Goal: Task Accomplishment & Management: Manage account settings

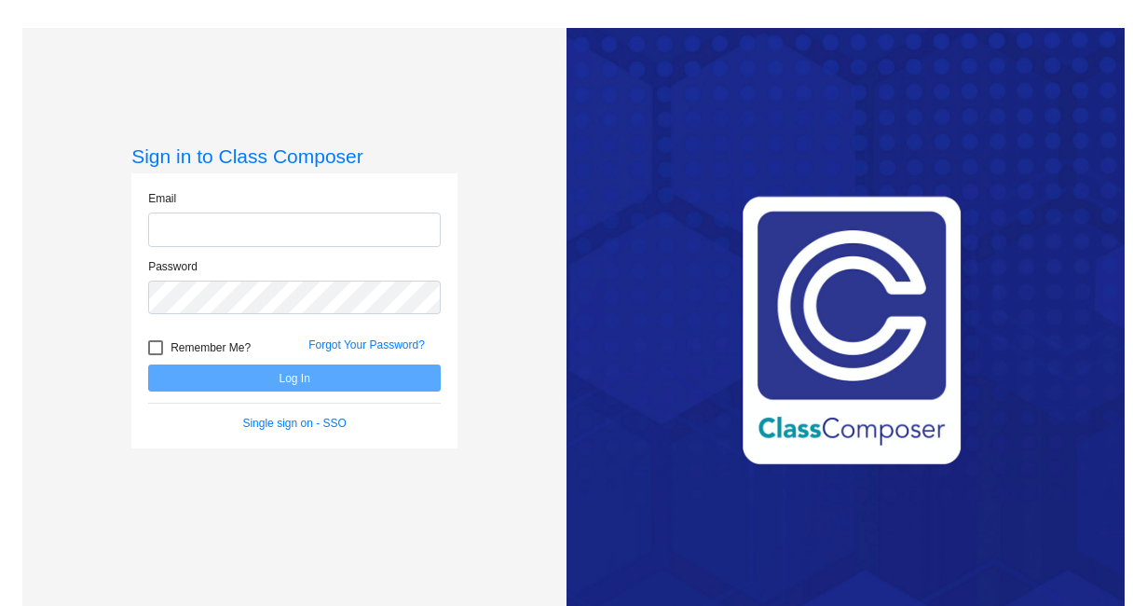
type input "[EMAIL_ADDRESS][DOMAIN_NAME]"
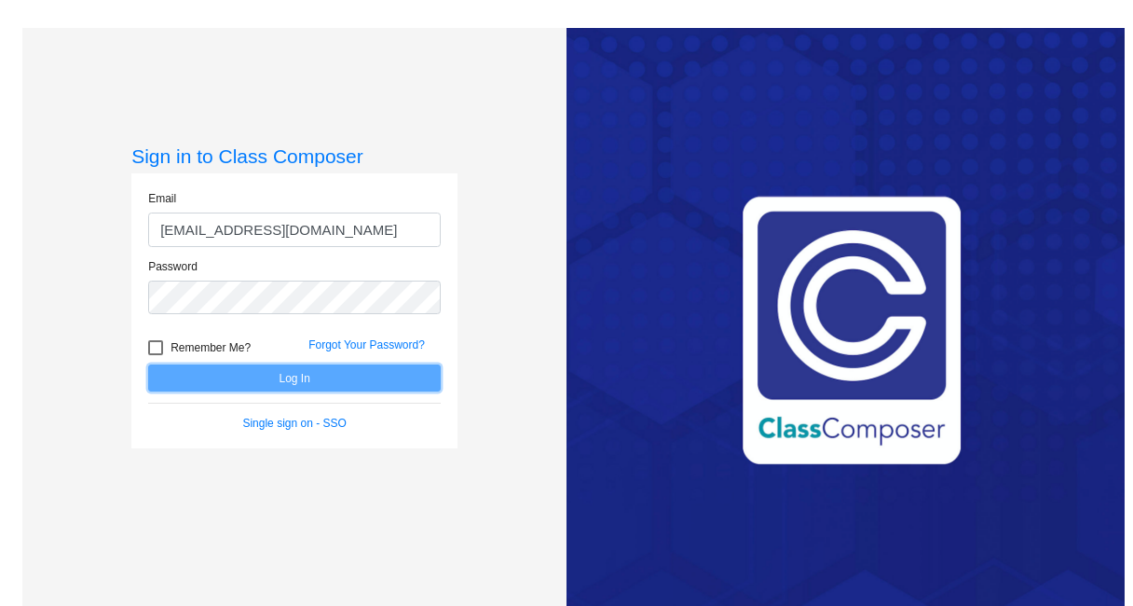
click at [298, 372] on button "Log In" at bounding box center [294, 377] width 293 height 27
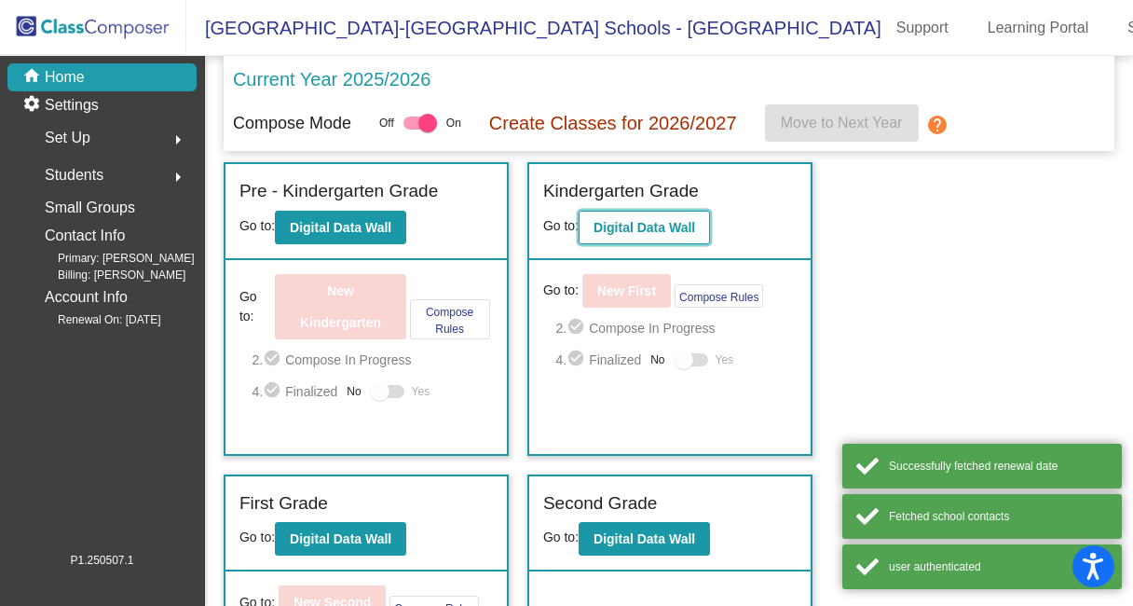
click at [687, 220] on b "Digital Data Wall" at bounding box center [645, 227] width 102 height 15
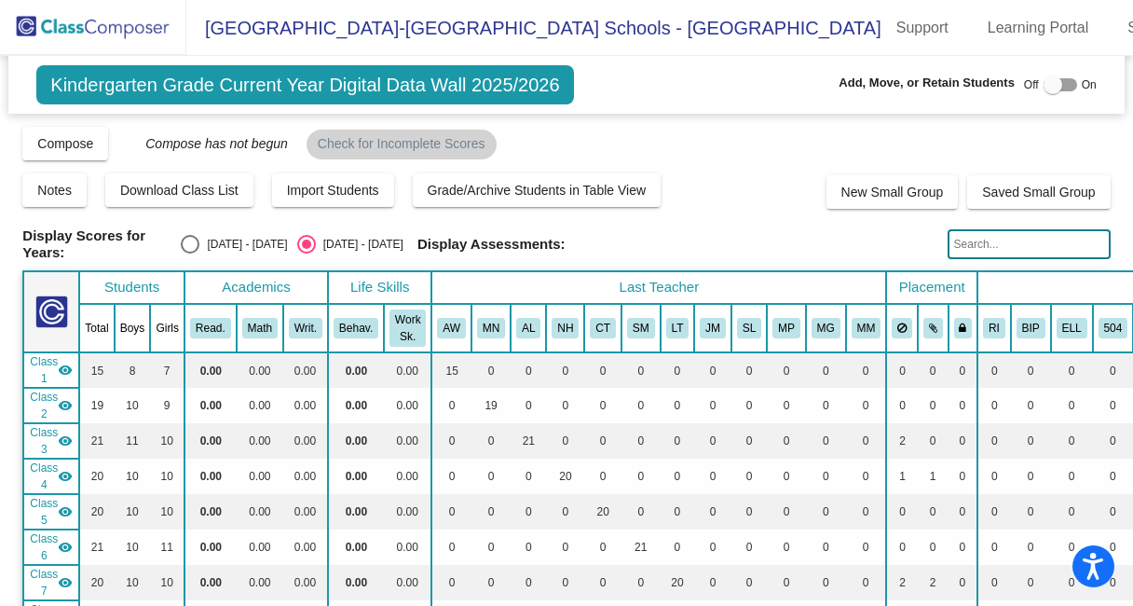
click at [973, 242] on input "text" at bounding box center [1029, 244] width 163 height 30
type input "[PERSON_NAME]"
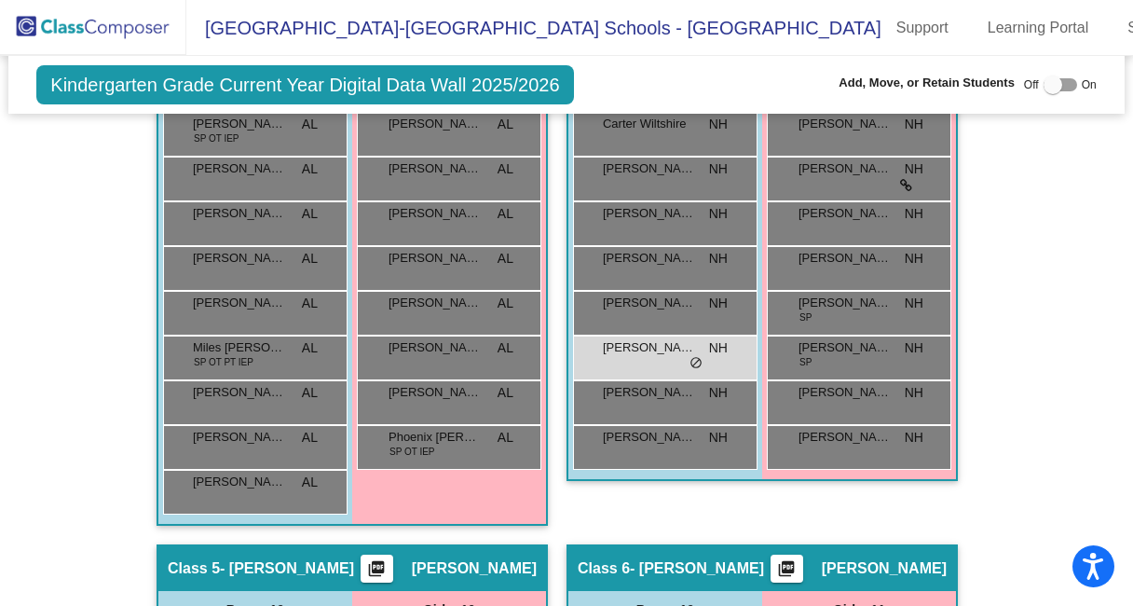
scroll to position [1575, 0]
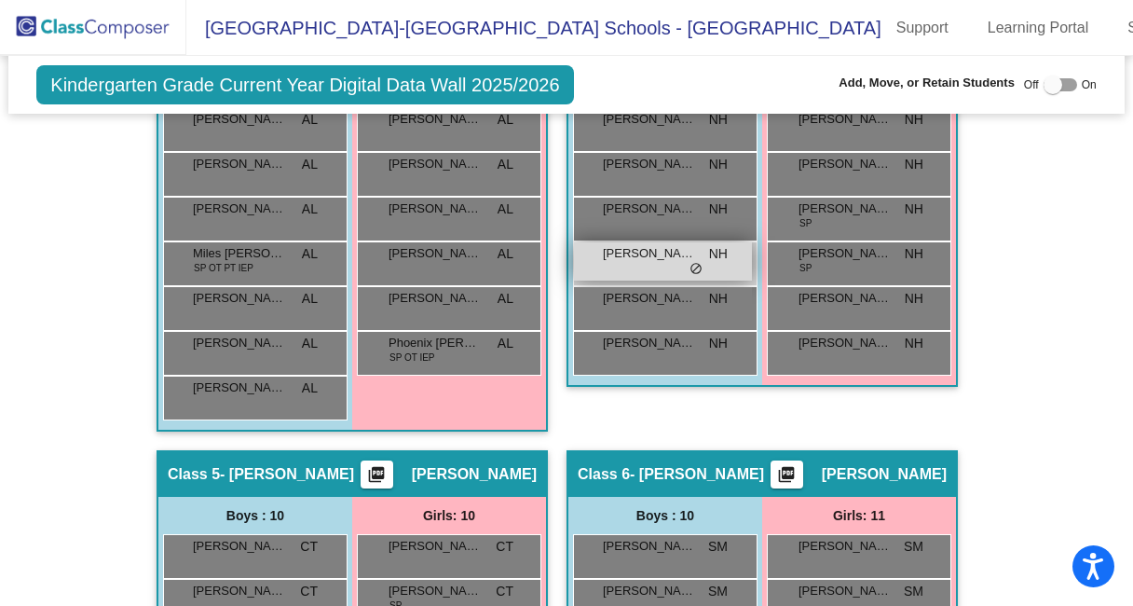
click at [669, 244] on span "[PERSON_NAME]" at bounding box center [649, 253] width 93 height 19
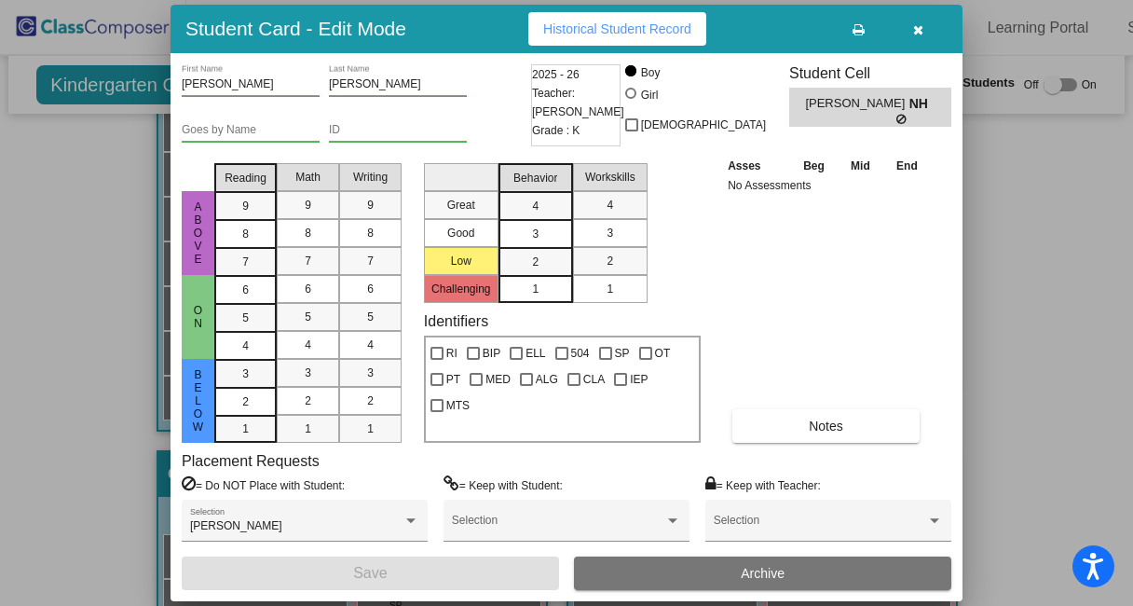
click at [921, 32] on icon "button" at bounding box center [918, 29] width 10 height 13
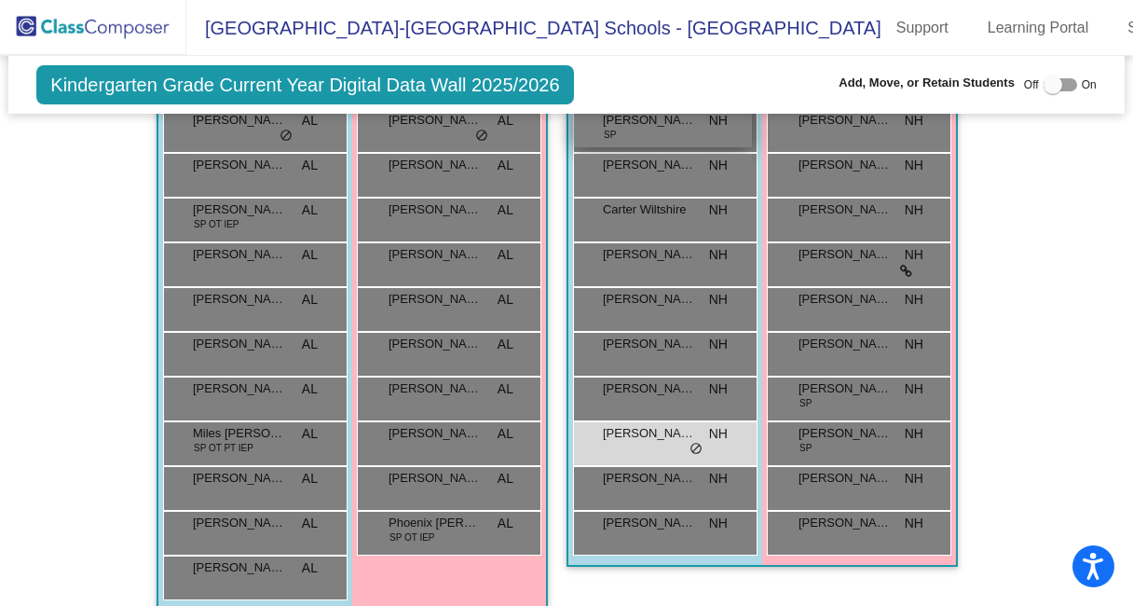
scroll to position [1542, 0]
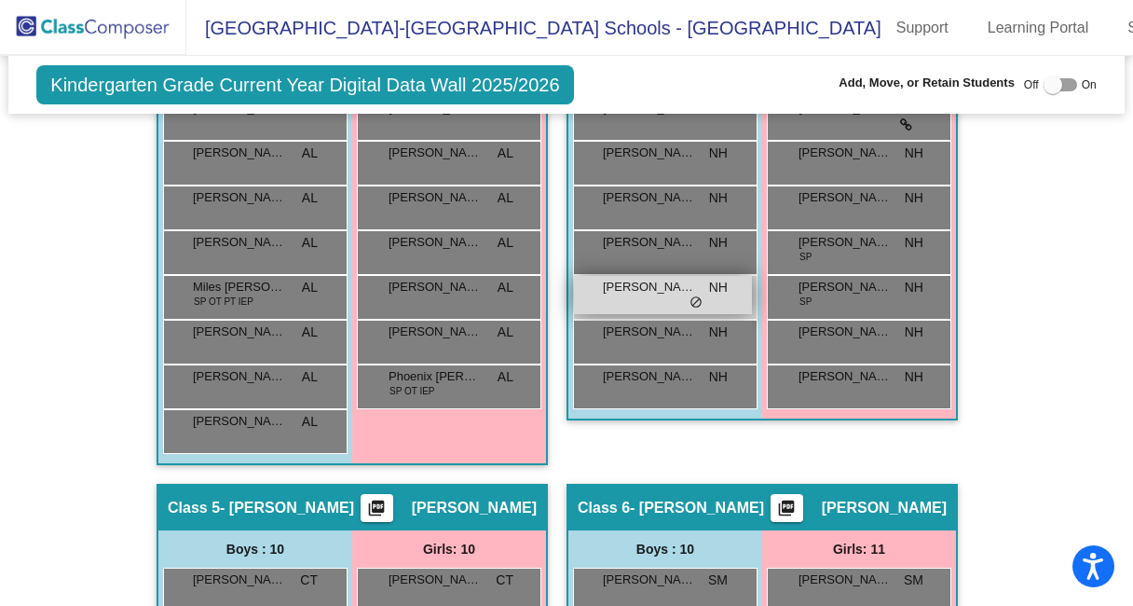
click at [670, 294] on div "[PERSON_NAME] NH lock do_not_disturb_alt" at bounding box center [663, 295] width 178 height 38
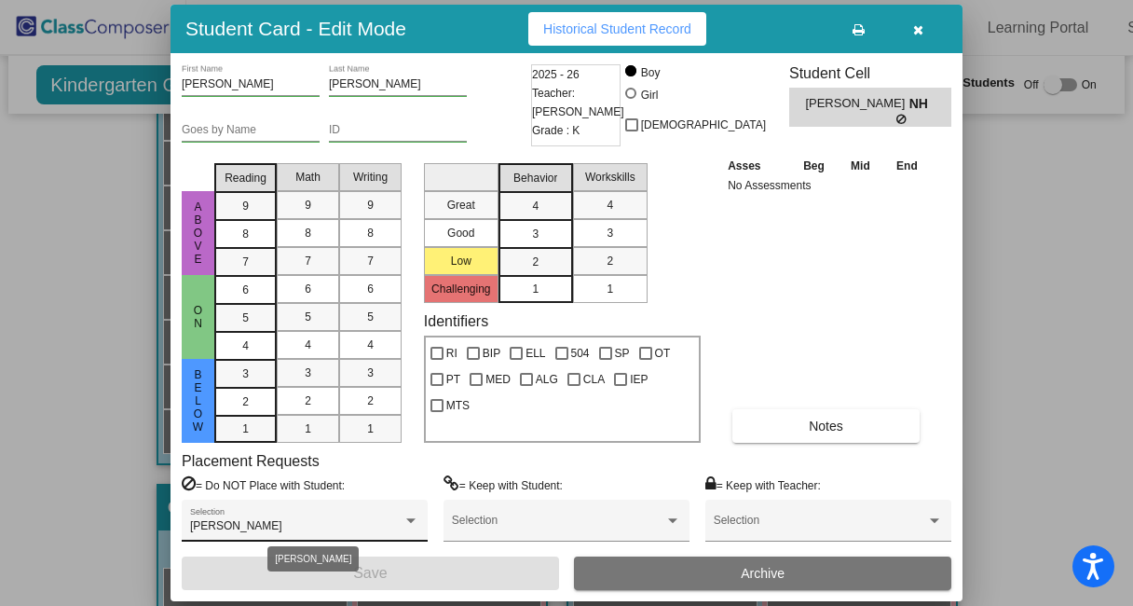
click at [418, 521] on div at bounding box center [411, 520] width 17 height 13
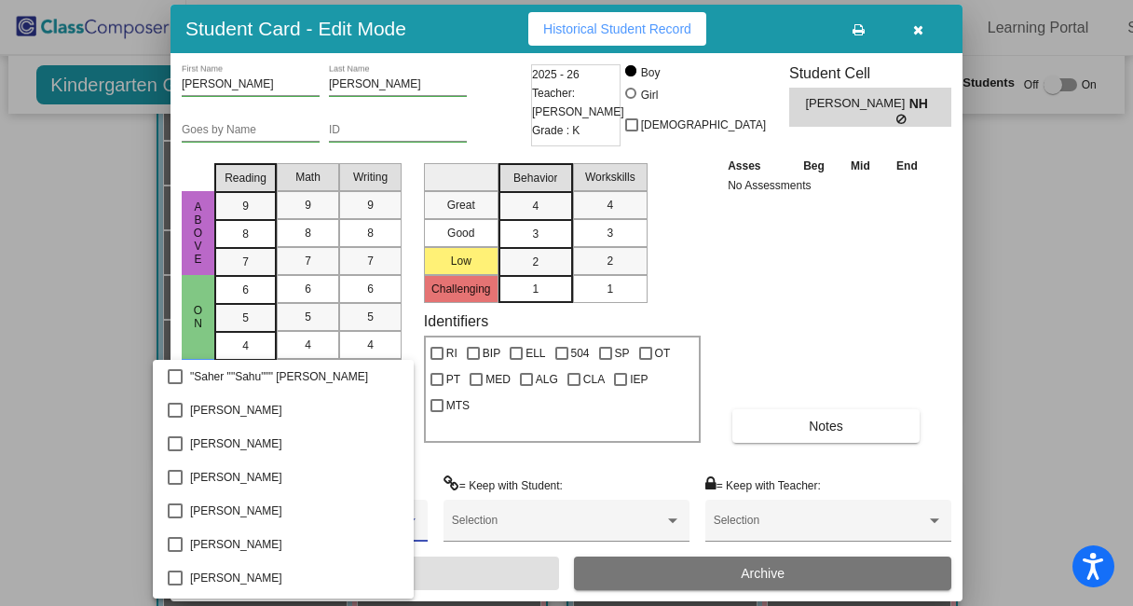
scroll to position [6762, 0]
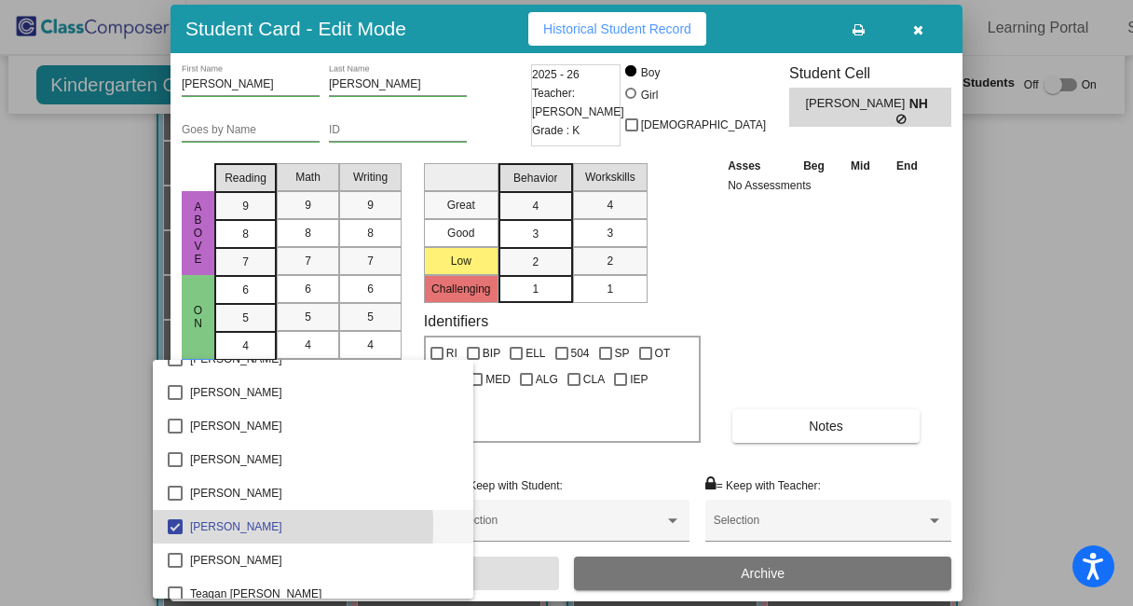
click at [169, 527] on mat-pseudo-checkbox at bounding box center [175, 526] width 15 height 15
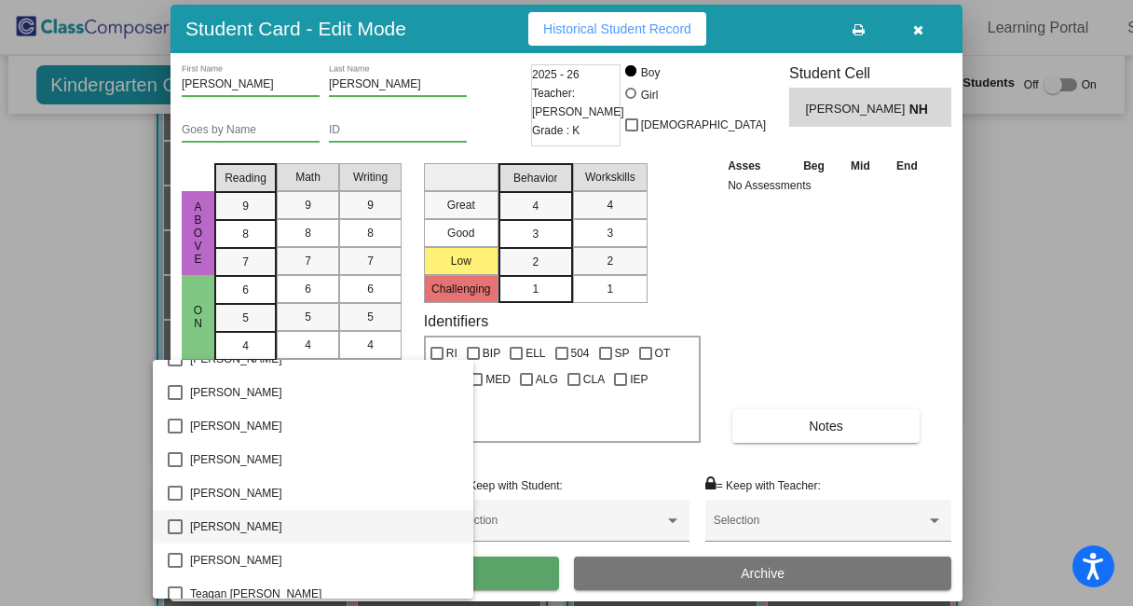
click at [526, 573] on div at bounding box center [566, 303] width 1133 height 606
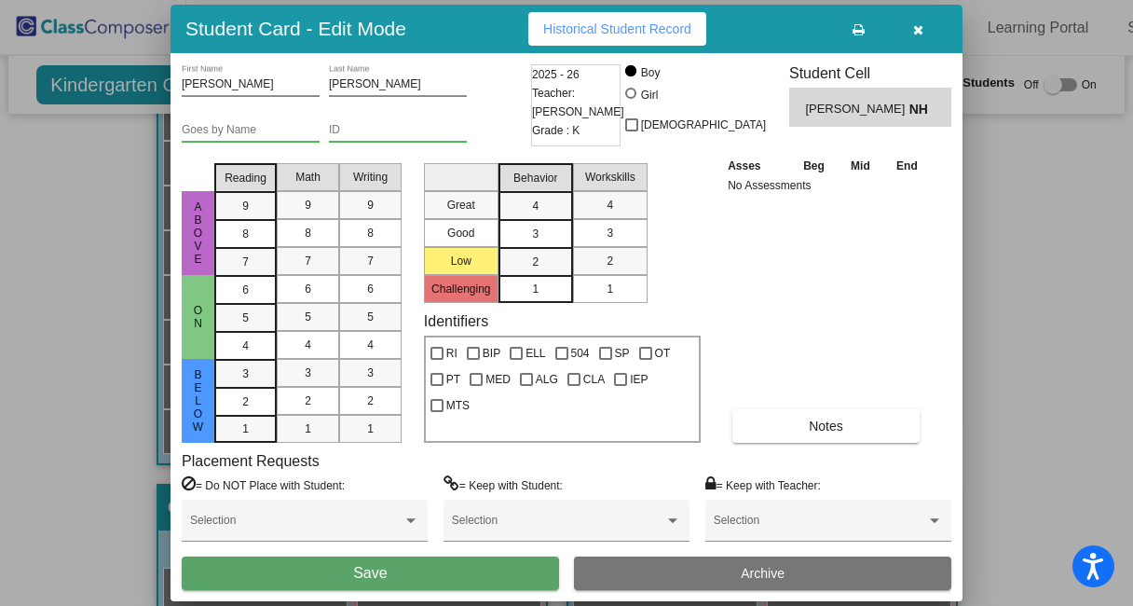
click at [927, 24] on button "button" at bounding box center [918, 29] width 60 height 34
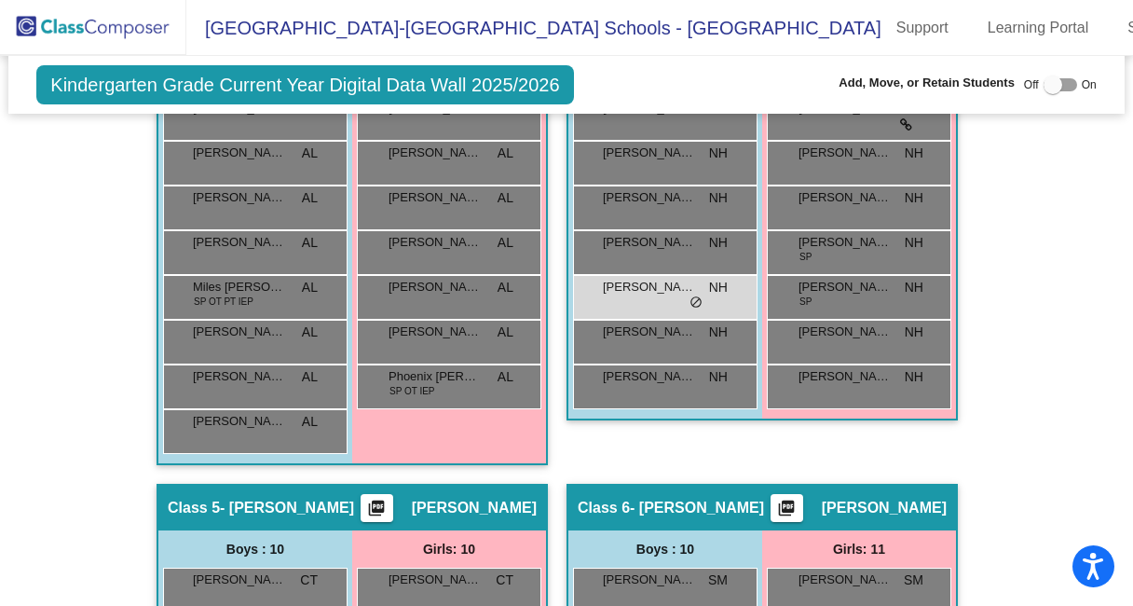
drag, startPoint x: 689, startPoint y: 286, endPoint x: 640, endPoint y: 528, distance: 246.2
click at [1054, 81] on div at bounding box center [1061, 84] width 34 height 13
checkbox input "true"
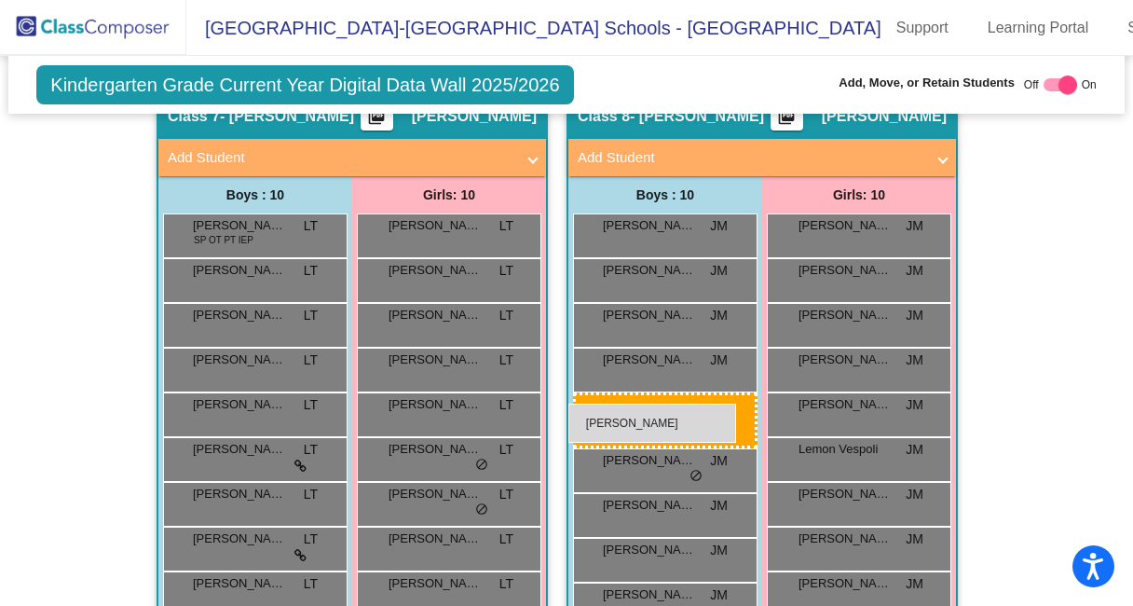
scroll to position [2654, 0]
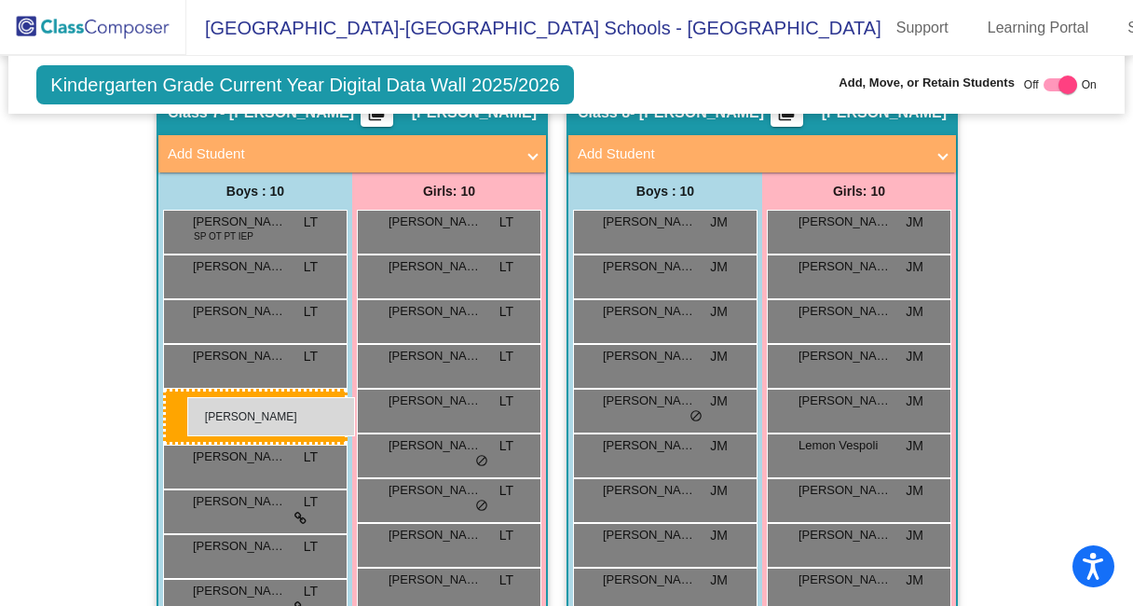
drag, startPoint x: 643, startPoint y: 287, endPoint x: 187, endPoint y: 397, distance: 468.9
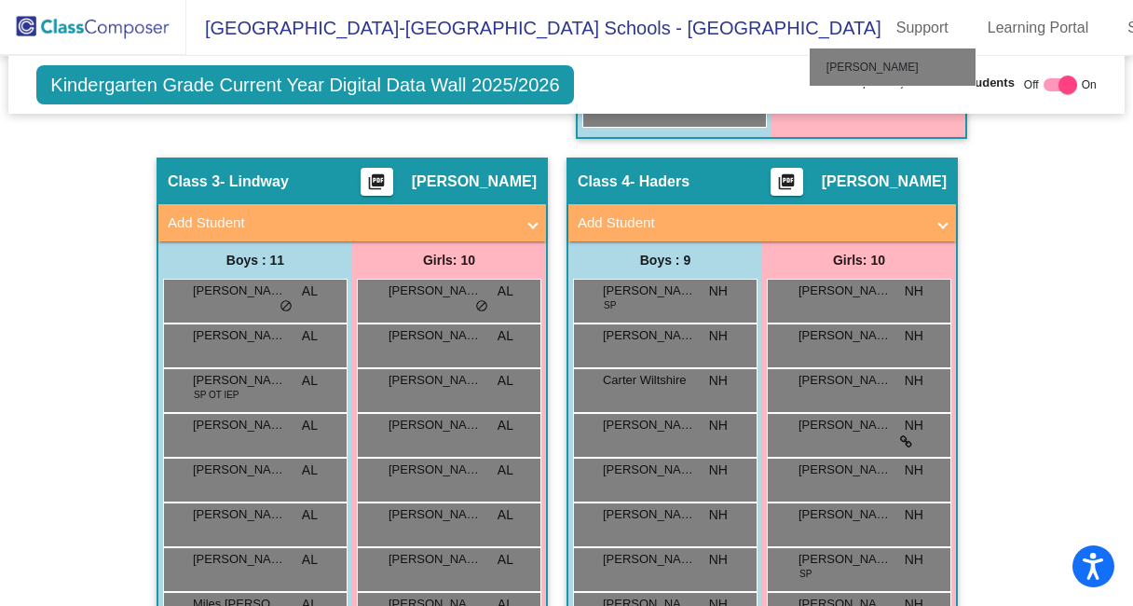
scroll to position [1289, 0]
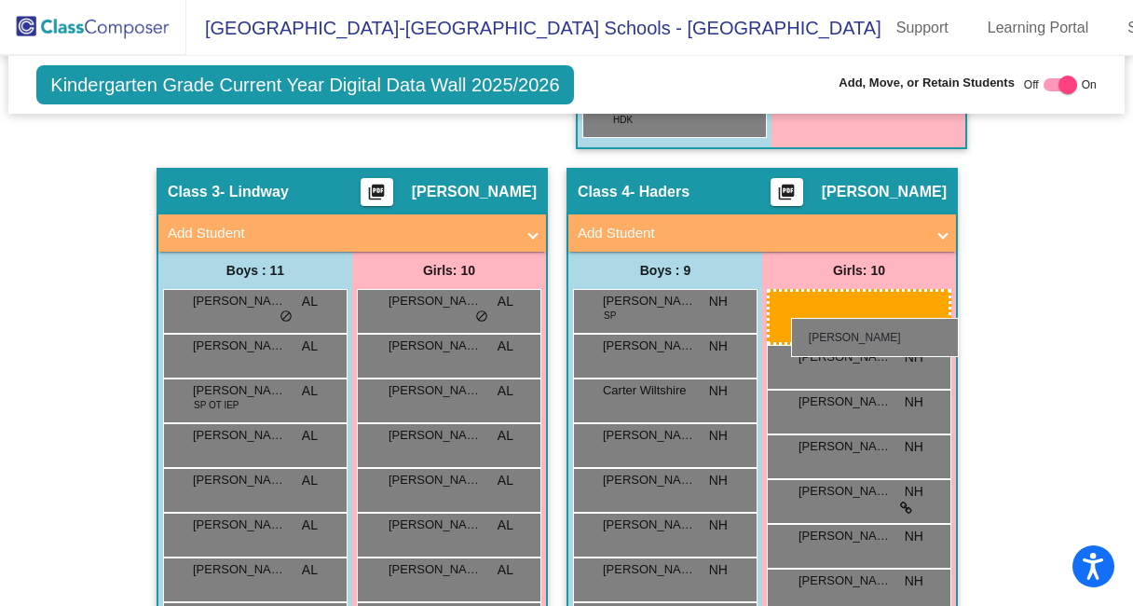
drag, startPoint x: 395, startPoint y: 213, endPoint x: 791, endPoint y: 318, distance: 409.6
